Goal: Check status: Check status

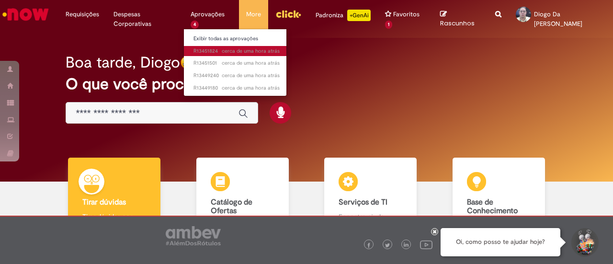
click at [222, 50] on span "cerca de uma hora atrás cerca de uma hora atrás R13451824" at bounding box center [237, 51] width 86 height 8
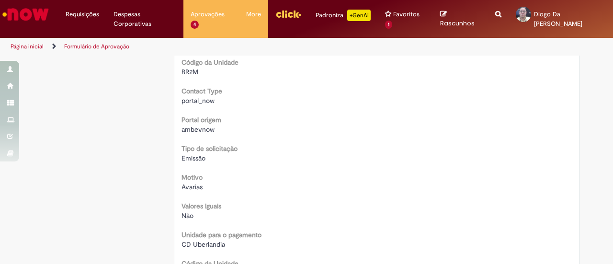
scroll to position [96, 0]
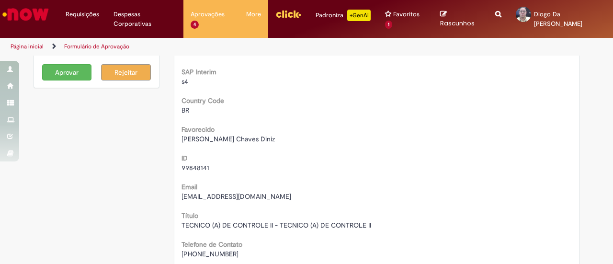
click at [324, 43] on ul "Página inicial Formulário de Aprovação" at bounding box center [204, 47] width 394 height 18
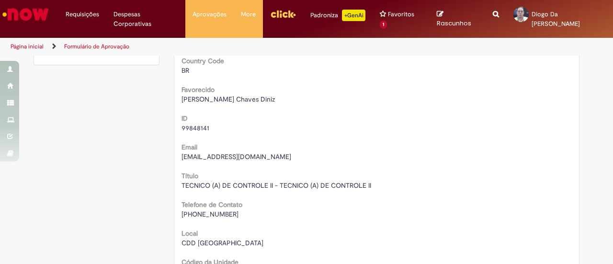
scroll to position [144, 0]
